Goal: Navigation & Orientation: Find specific page/section

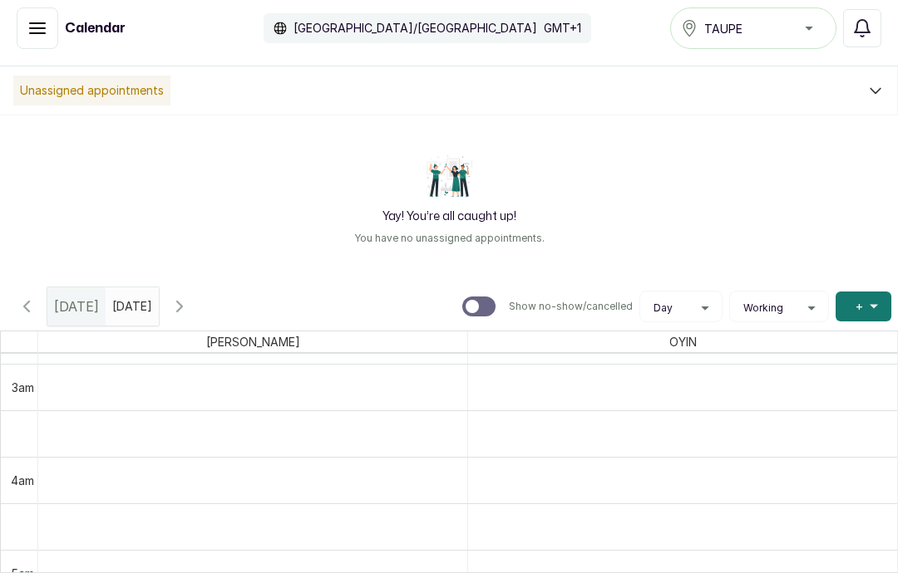
click at [874, 82] on icon at bounding box center [875, 90] width 17 height 17
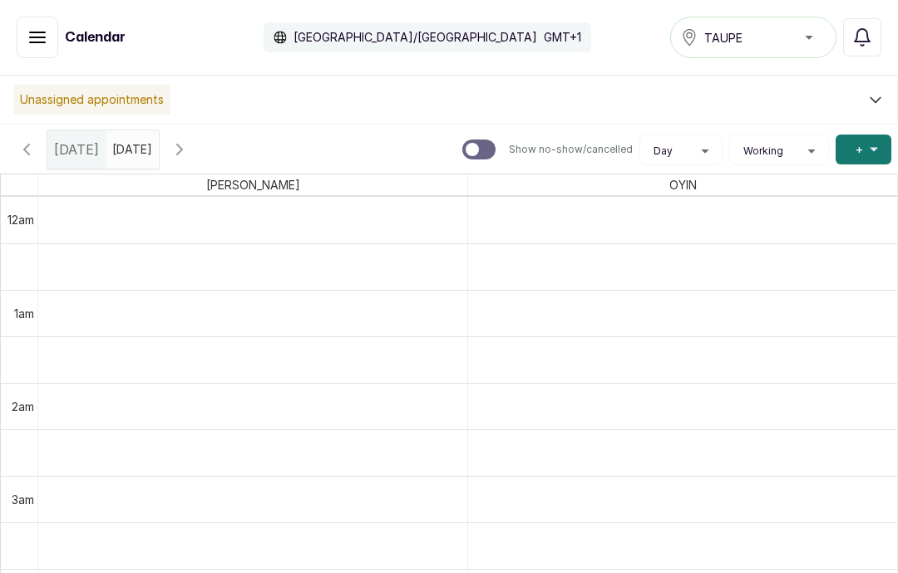
click at [880, 12] on div "Calendar Africa/Lagos GMT+1 TAUPE Notifications" at bounding box center [449, 38] width 898 height 76
click at [876, 24] on button "Notifications" at bounding box center [862, 37] width 38 height 38
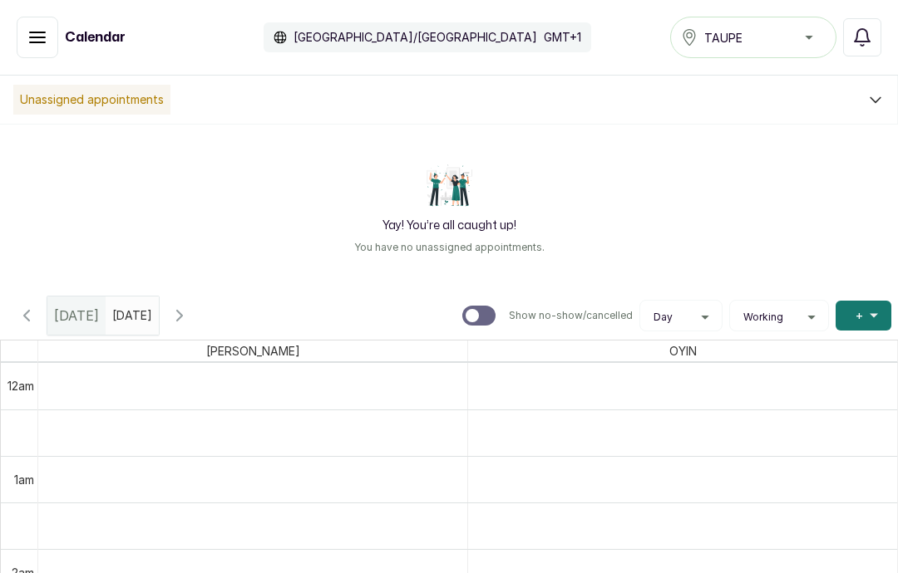
click at [189, 306] on icon "button" at bounding box center [180, 316] width 20 height 20
click at [29, 316] on icon "button" at bounding box center [27, 316] width 20 height 20
click at [27, 315] on icon "button" at bounding box center [27, 316] width 20 height 20
click at [189, 319] on icon "button" at bounding box center [180, 316] width 20 height 20
